Goal: Find specific page/section: Find specific page/section

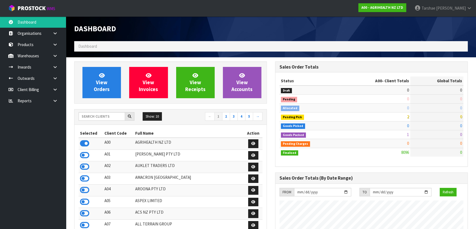
scroll to position [415, 200]
click at [96, 114] on input "text" at bounding box center [102, 116] width 46 height 9
type input "S08"
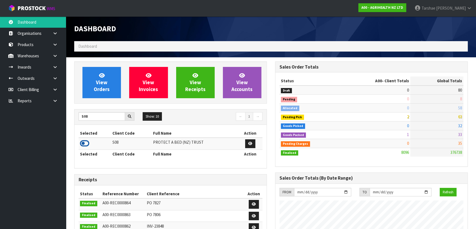
click at [82, 143] on icon at bounding box center [84, 144] width 9 height 8
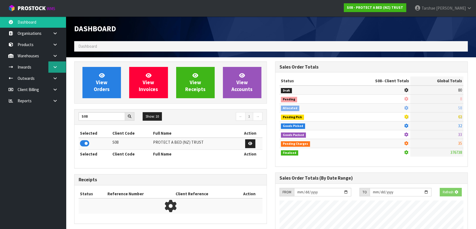
scroll to position [274282, 274423]
drag, startPoint x: 61, startPoint y: 64, endPoint x: 55, endPoint y: 74, distance: 11.2
click at [60, 64] on link at bounding box center [57, 67] width 18 height 11
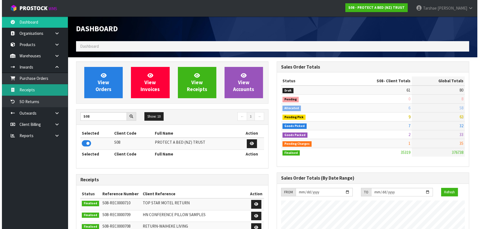
scroll to position [415, 200]
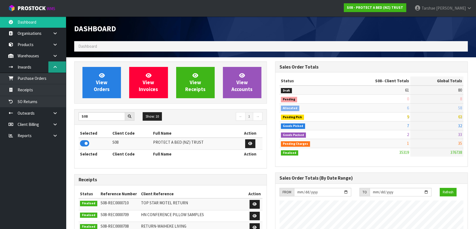
click at [60, 67] on link at bounding box center [57, 67] width 18 height 11
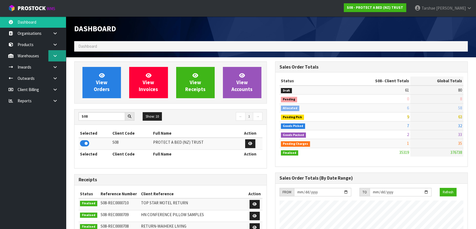
click at [59, 56] on link at bounding box center [57, 55] width 18 height 11
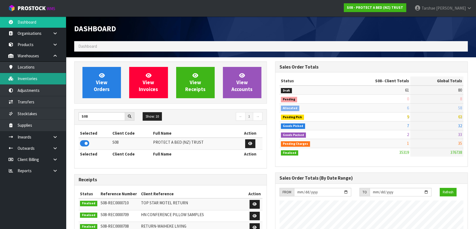
drag, startPoint x: 34, startPoint y: 79, endPoint x: 65, endPoint y: 71, distance: 32.0
click at [34, 79] on link "Inventories" at bounding box center [33, 78] width 66 height 11
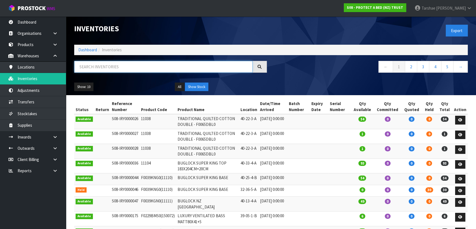
click at [100, 68] on input "text" at bounding box center [163, 67] width 178 height 12
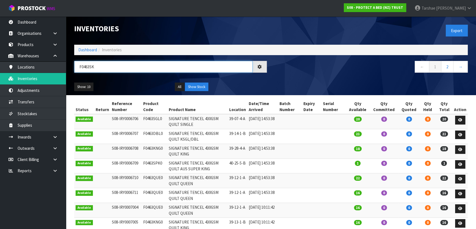
type input "F0463SKN"
